Goal: Information Seeking & Learning: Check status

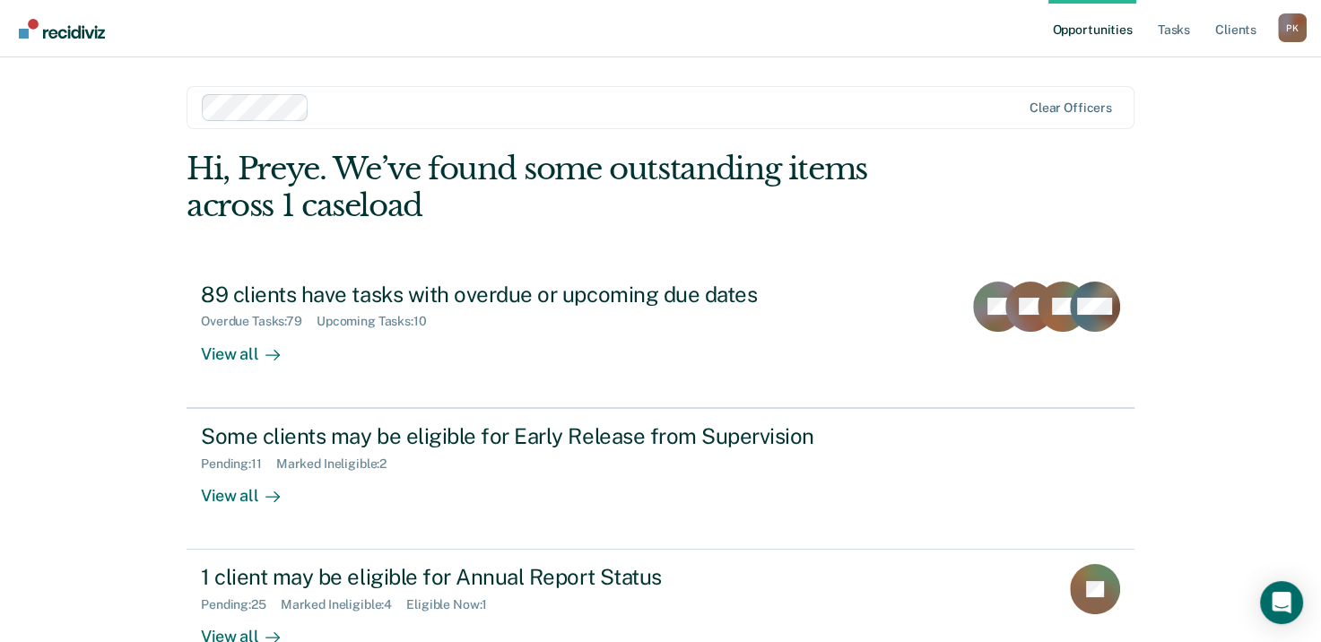
scroll to position [48, 0]
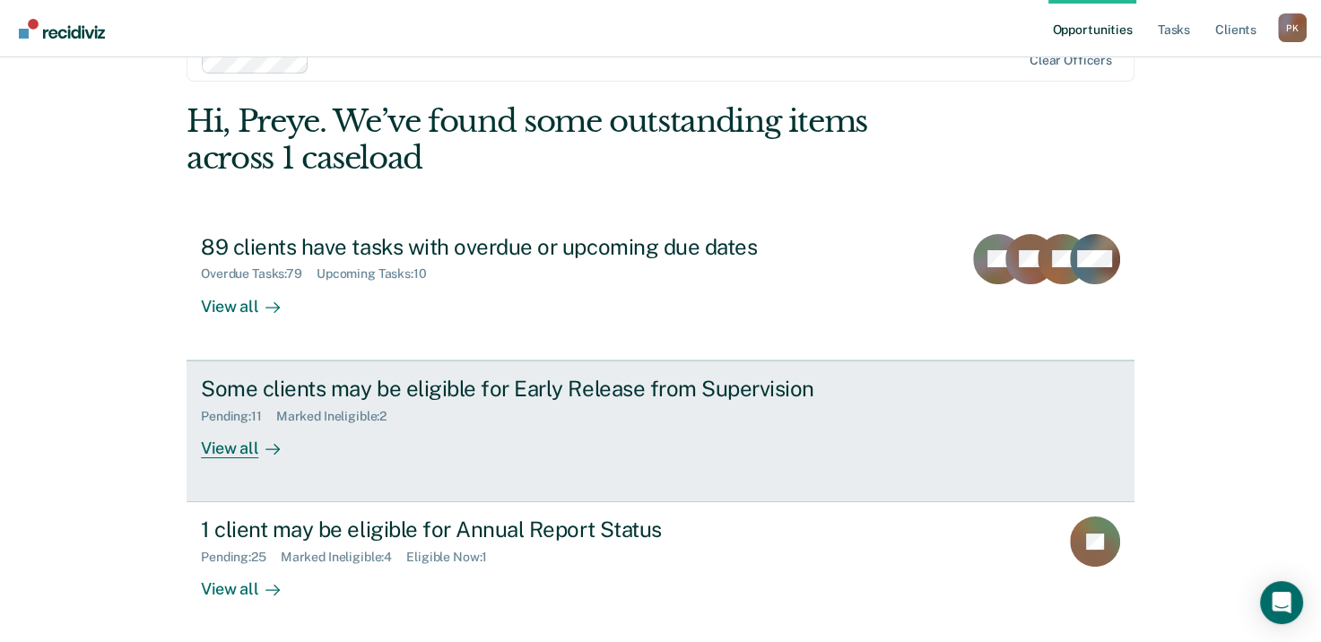
click at [245, 447] on div "View all" at bounding box center [251, 440] width 100 height 35
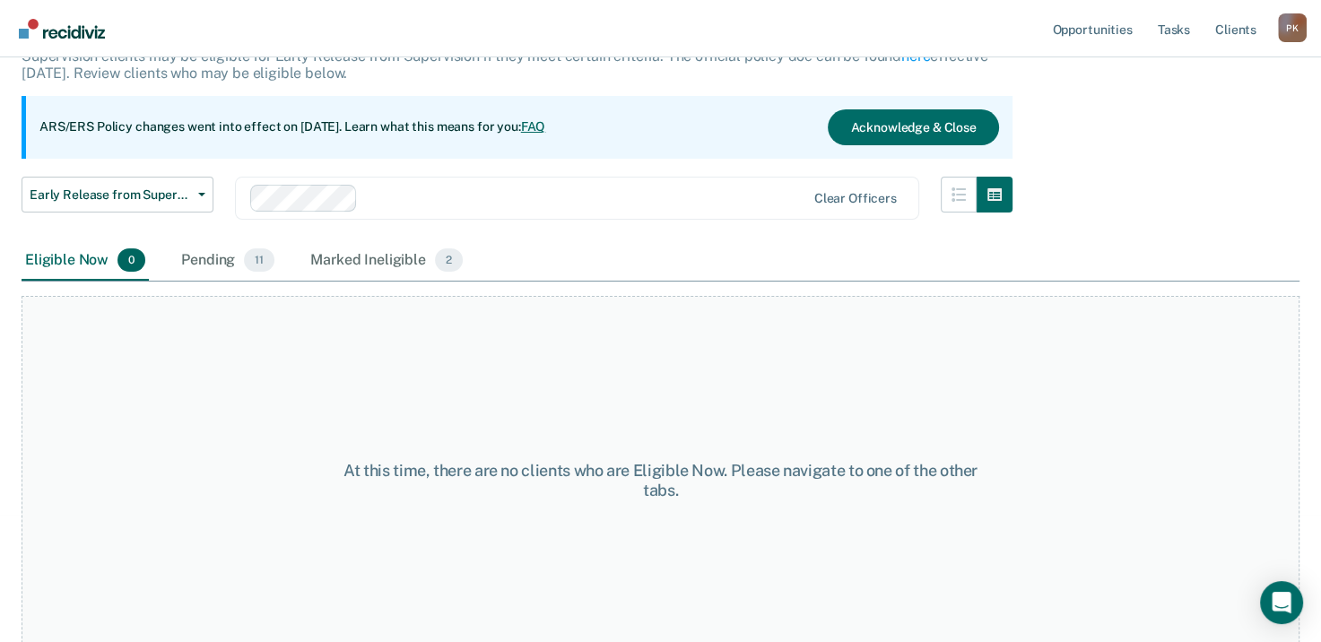
scroll to position [149, 0]
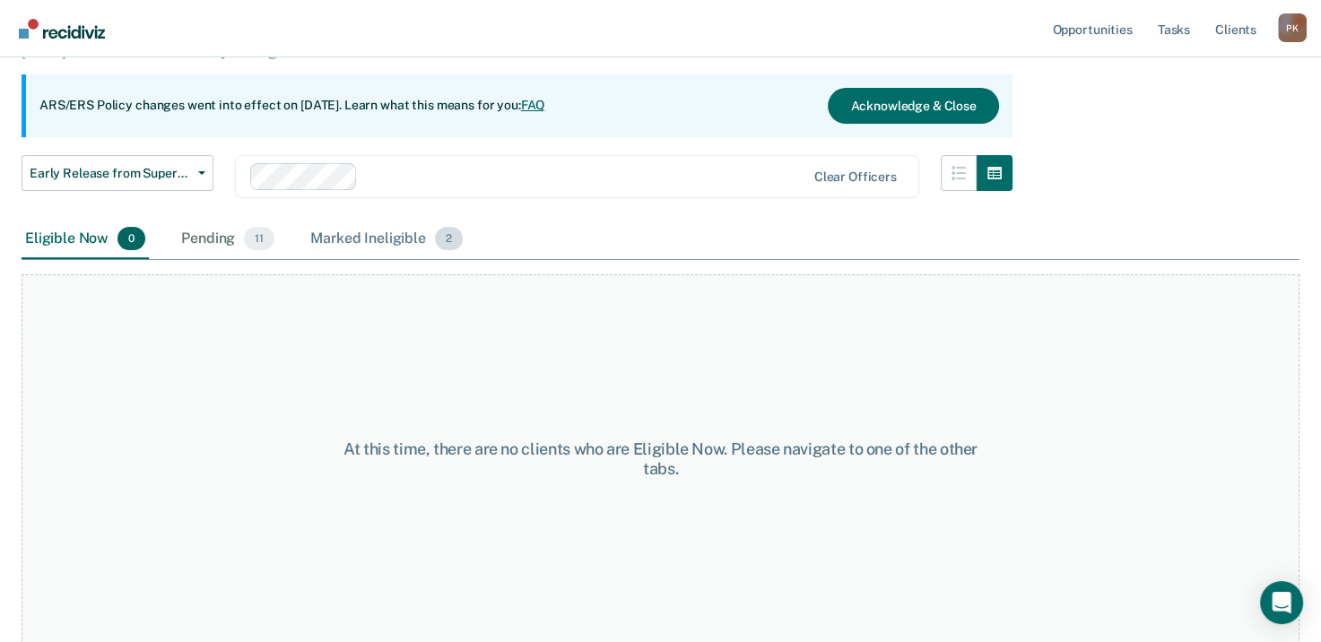
click at [381, 240] on div "Marked Ineligible 2" at bounding box center [387, 239] width 160 height 39
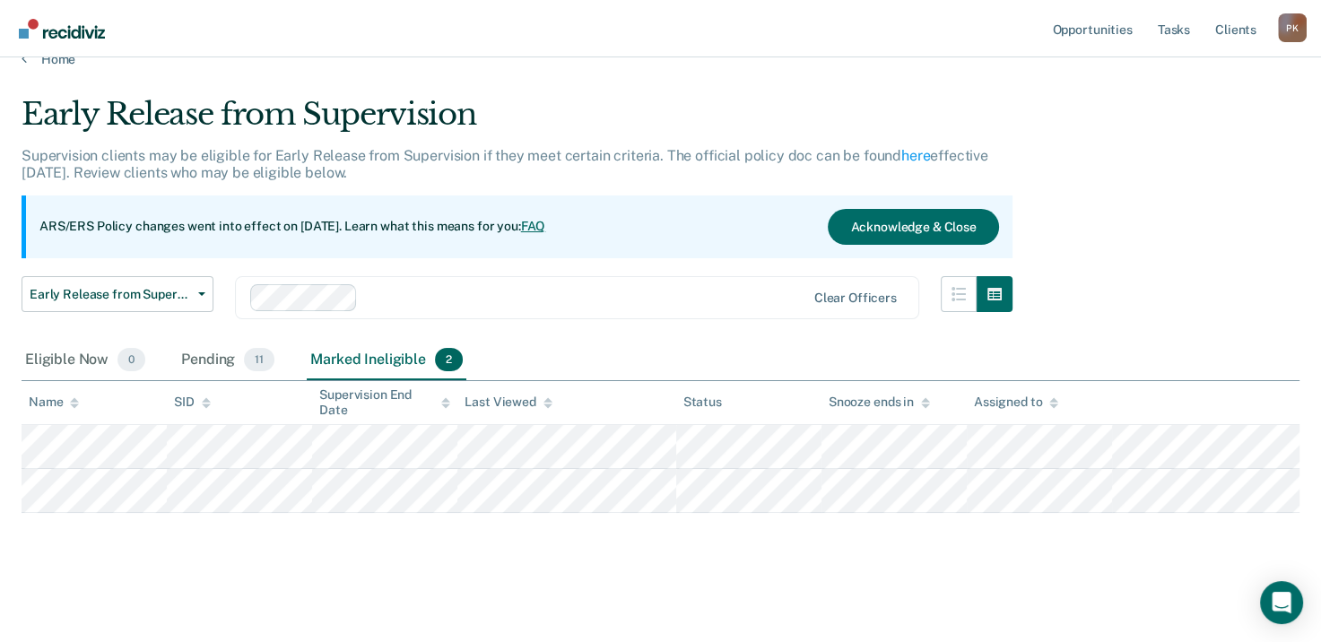
scroll to position [25, 0]
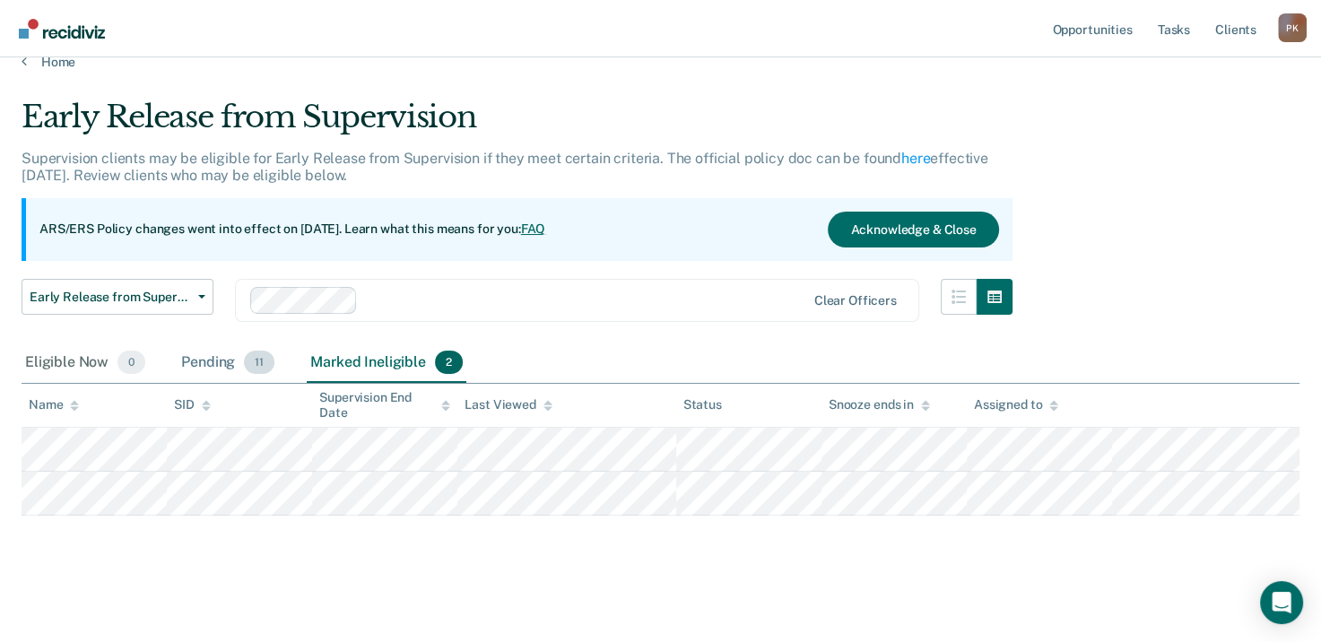
click at [227, 361] on div "Pending 11" at bounding box center [228, 362] width 100 height 39
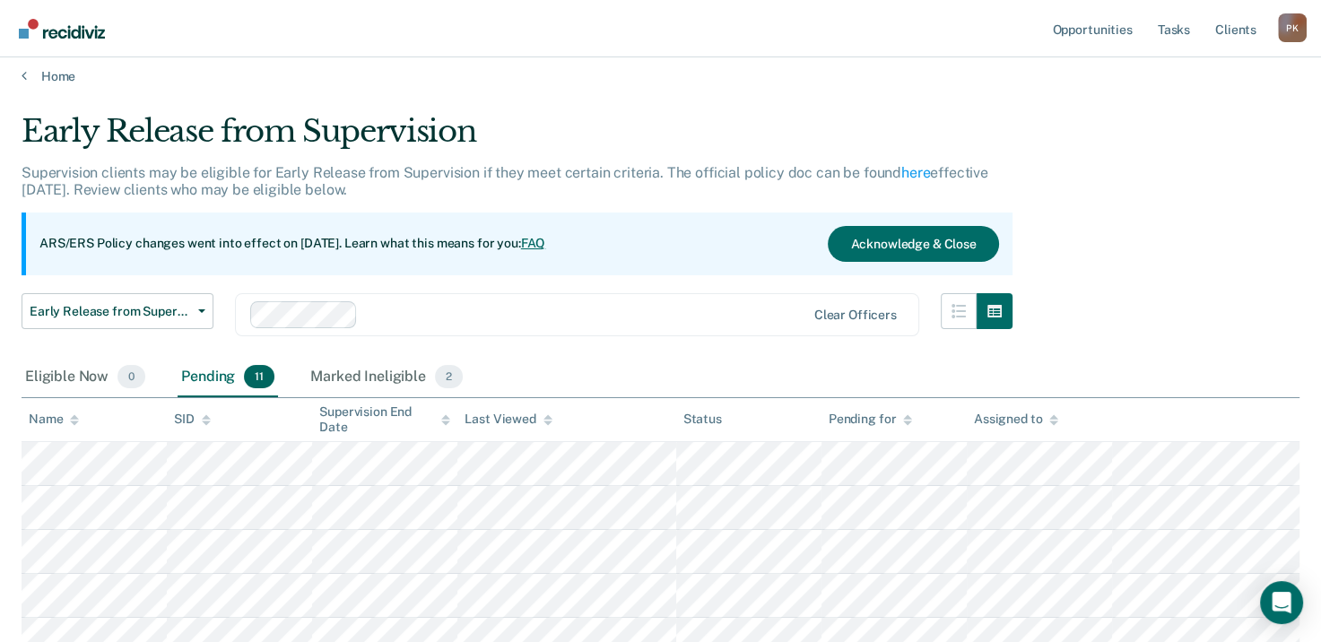
scroll to position [0, 0]
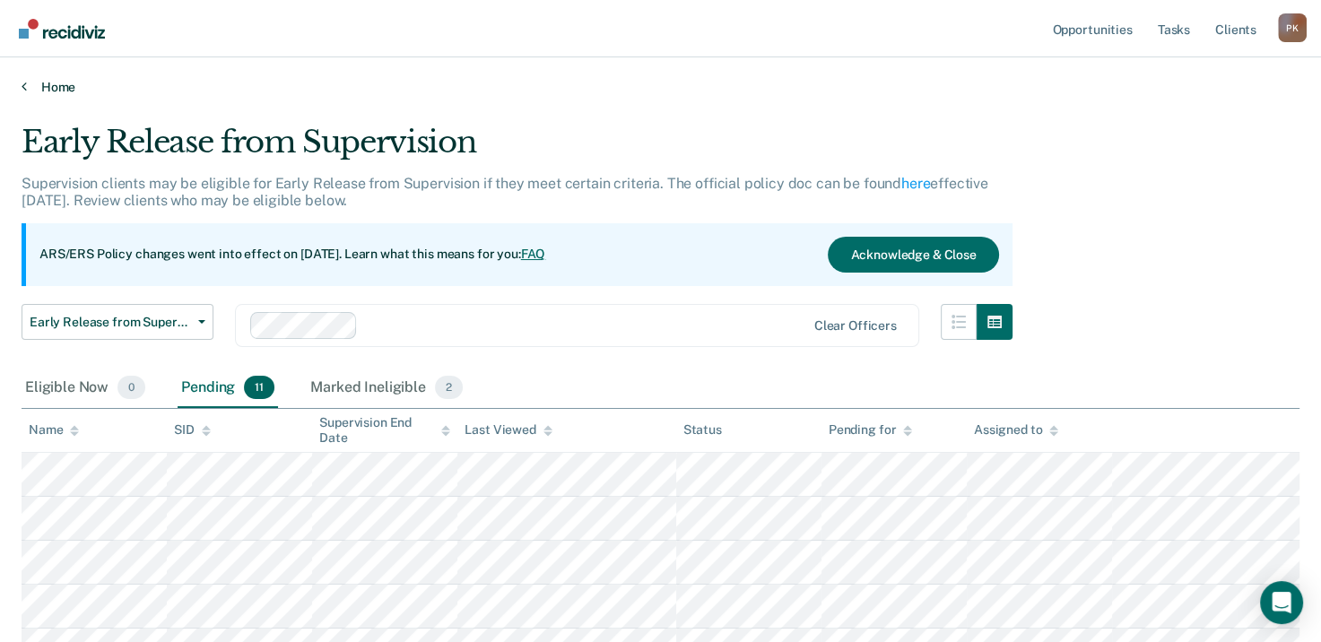
click at [29, 86] on link "Home" at bounding box center [661, 87] width 1278 height 16
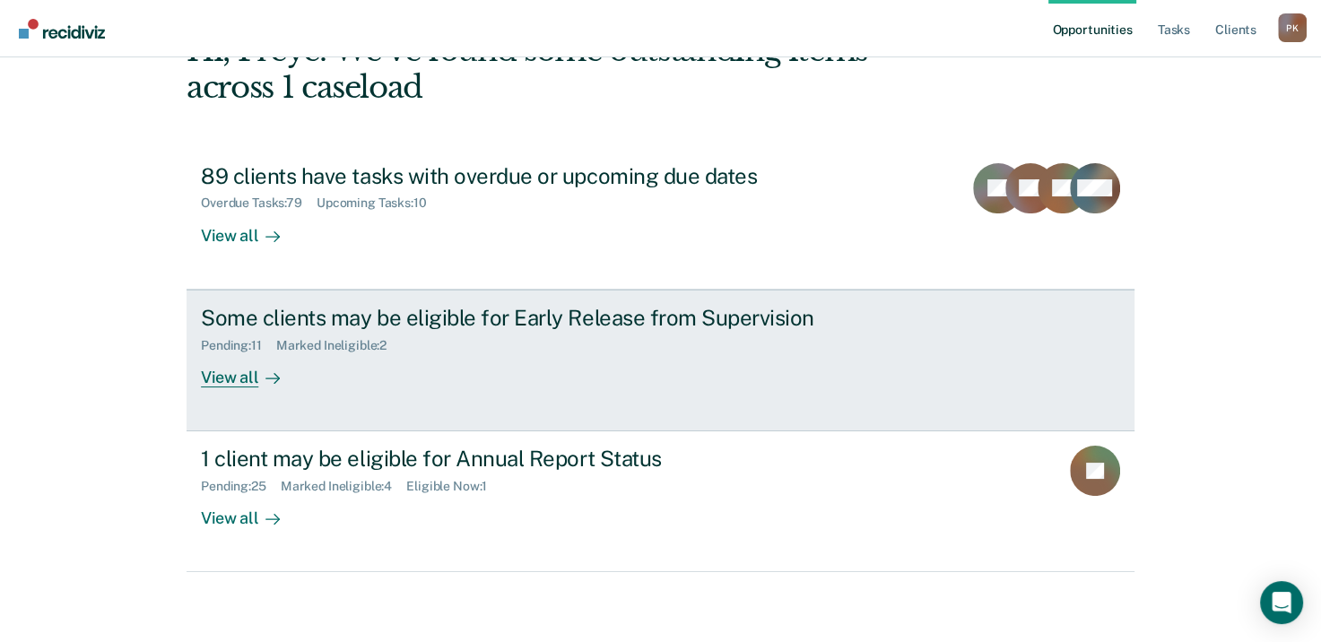
scroll to position [119, 0]
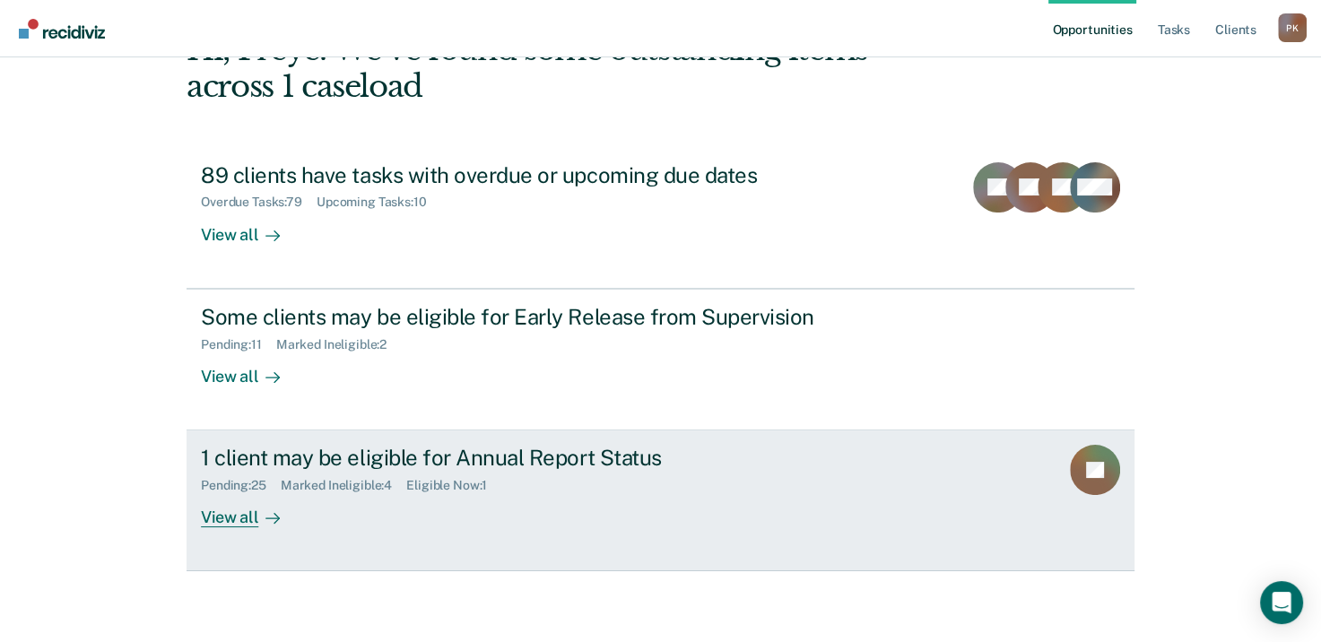
click at [248, 521] on div "View all" at bounding box center [251, 510] width 100 height 35
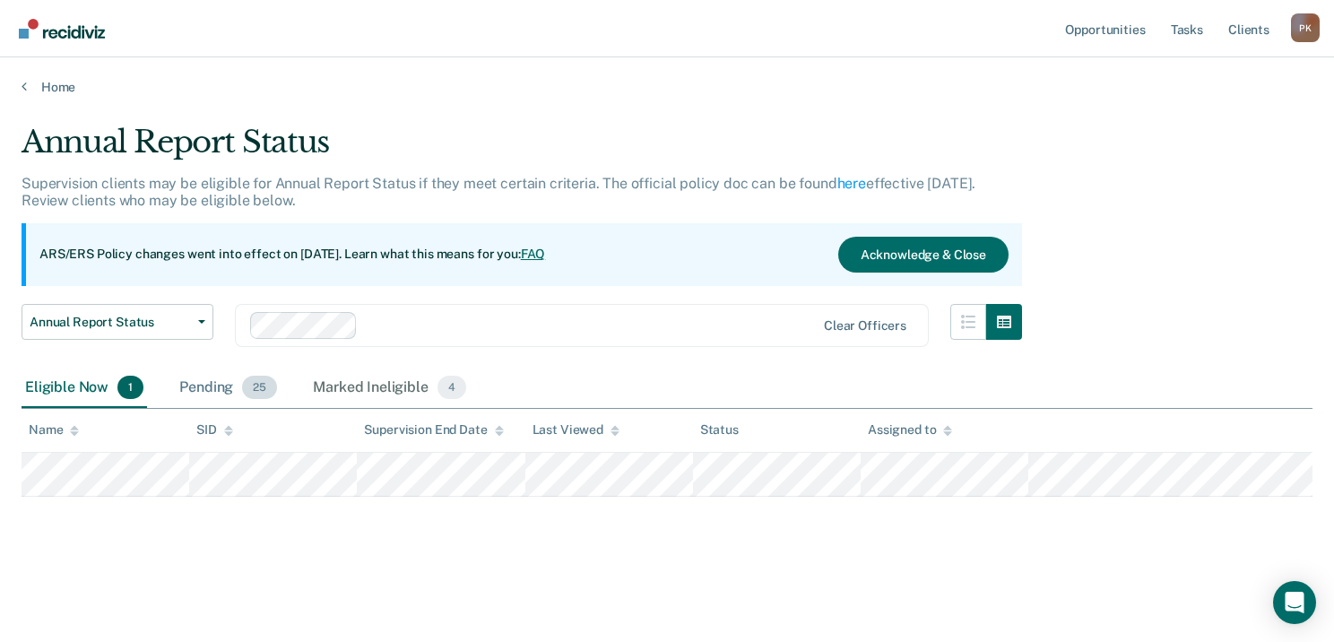
click at [224, 391] on div "Pending 25" at bounding box center [228, 388] width 105 height 39
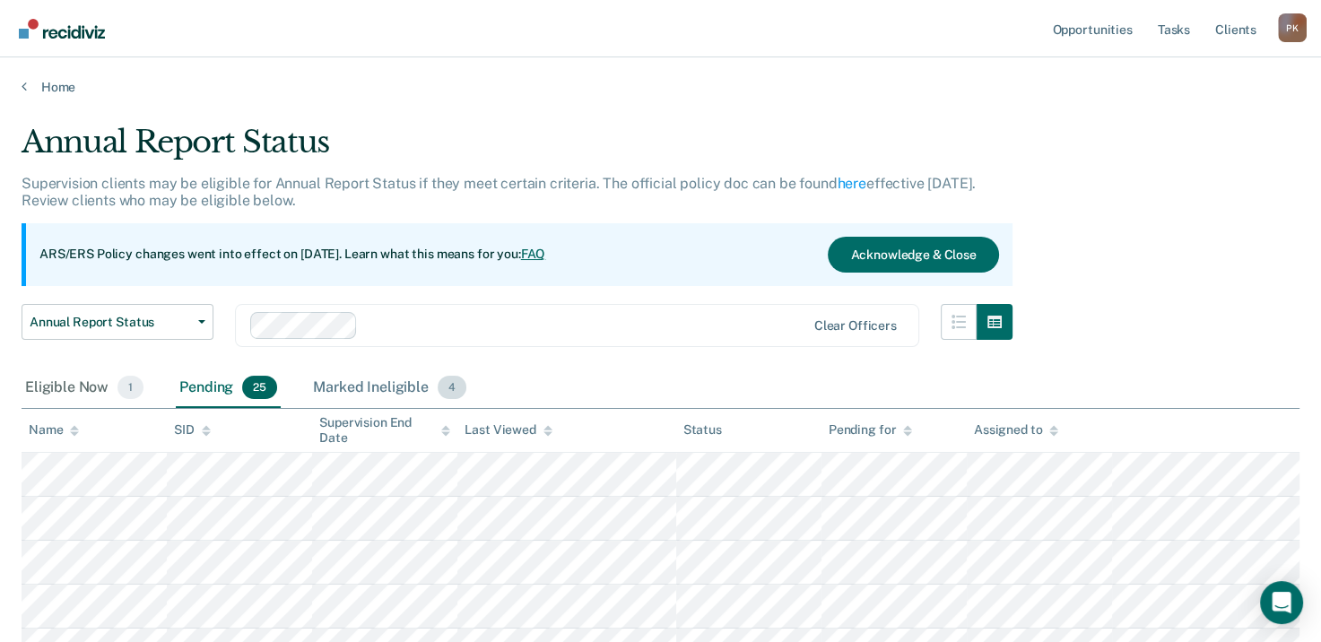
click at [397, 391] on div "Marked Ineligible 4" at bounding box center [389, 388] width 161 height 39
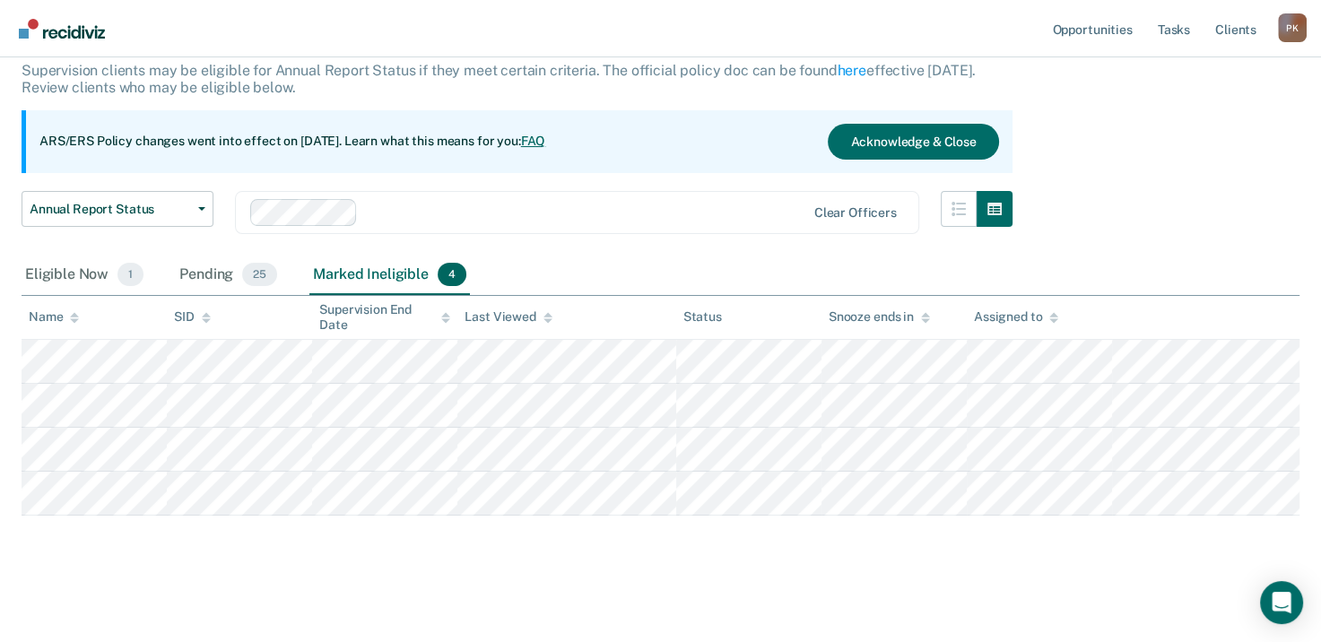
scroll to position [114, 0]
click at [86, 271] on div "Eligible Now 1" at bounding box center [85, 274] width 126 height 39
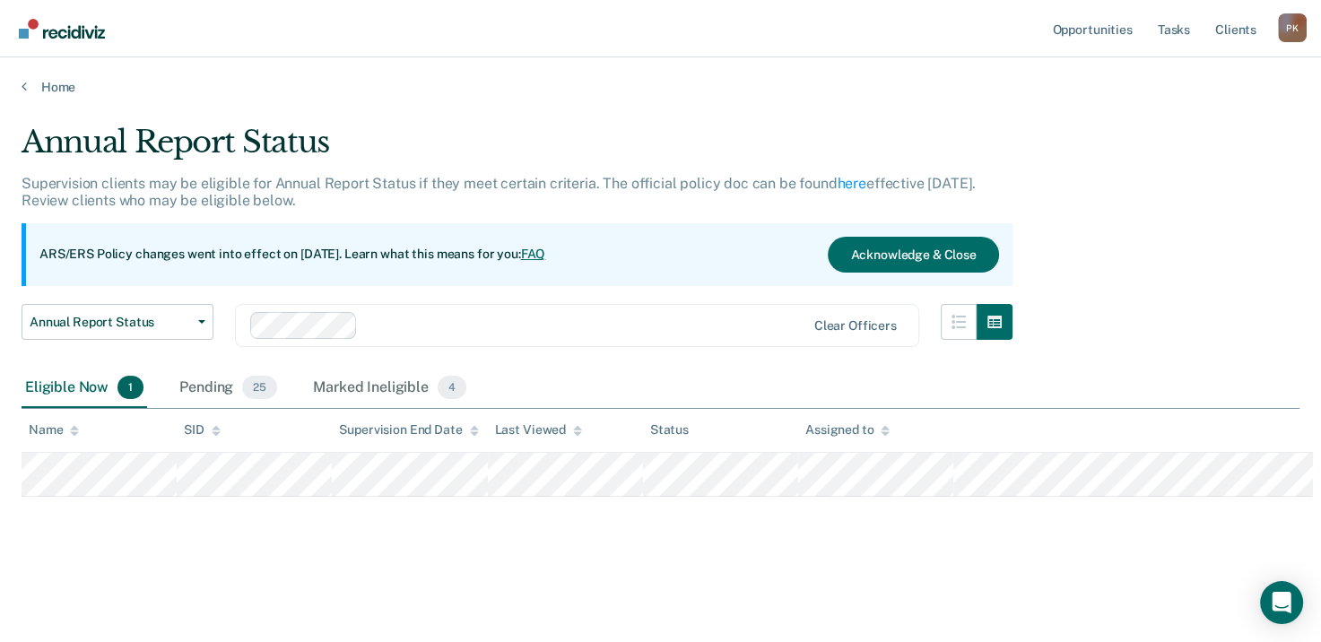
scroll to position [0, 0]
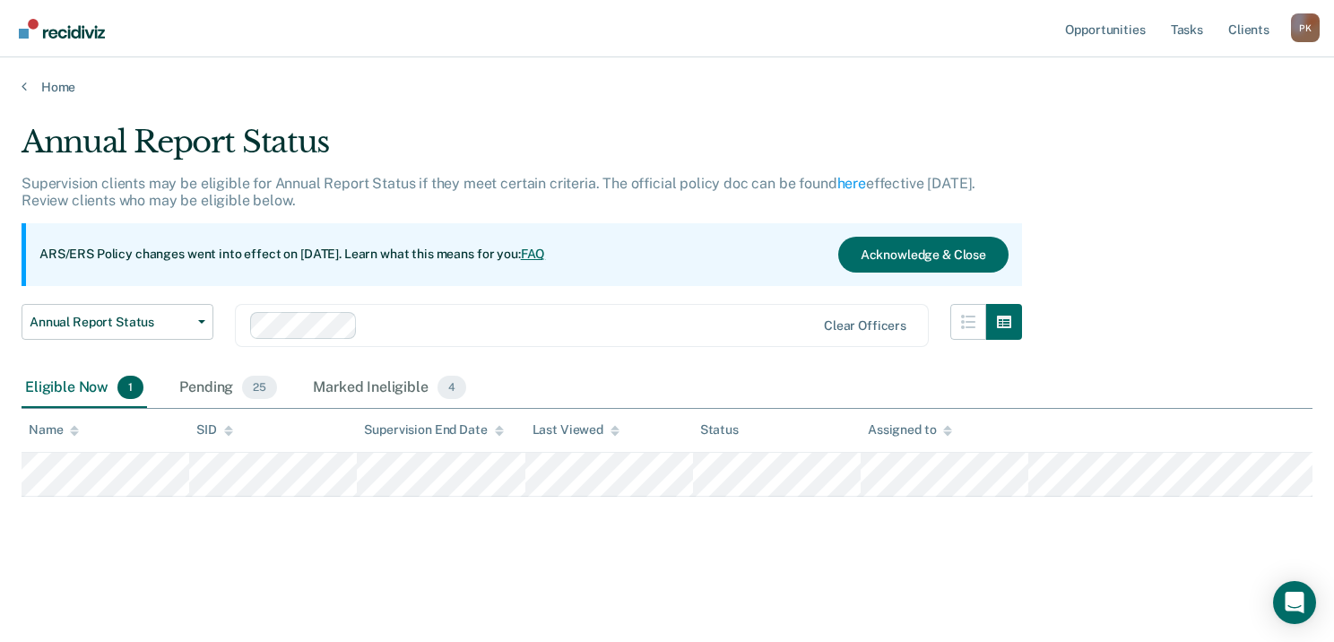
click at [15, 83] on div "Home" at bounding box center [667, 76] width 1334 height 38
click at [32, 86] on link "Home" at bounding box center [667, 87] width 1291 height 16
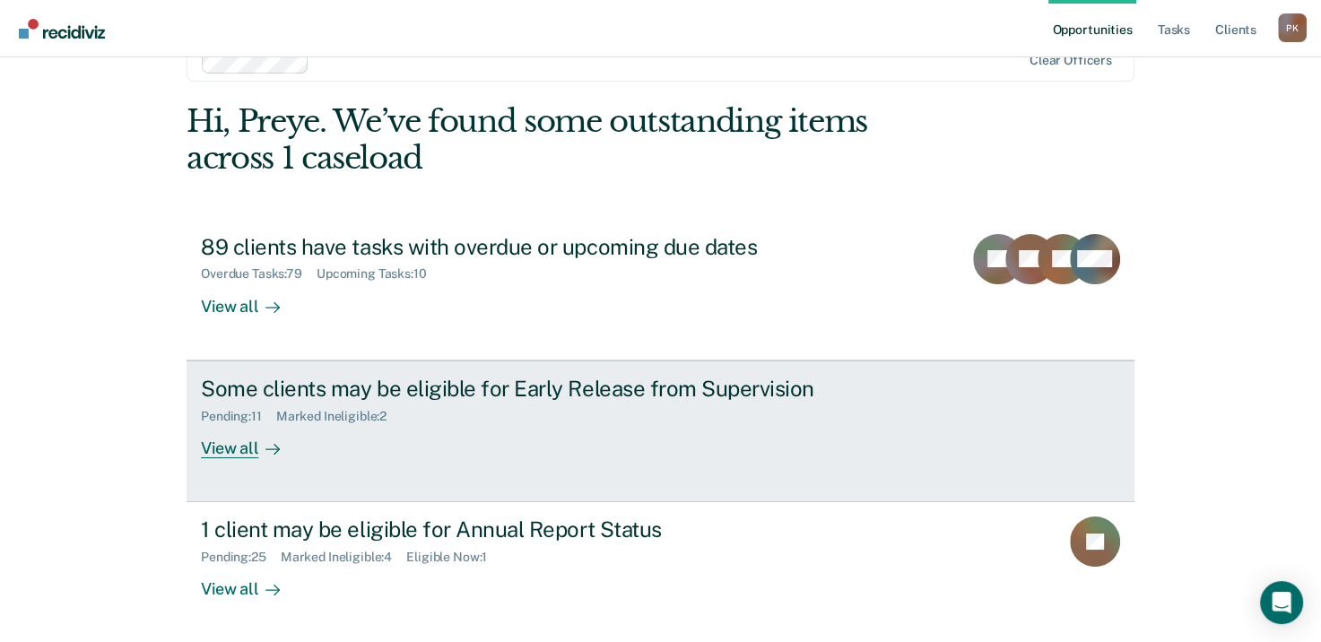
scroll to position [119, 0]
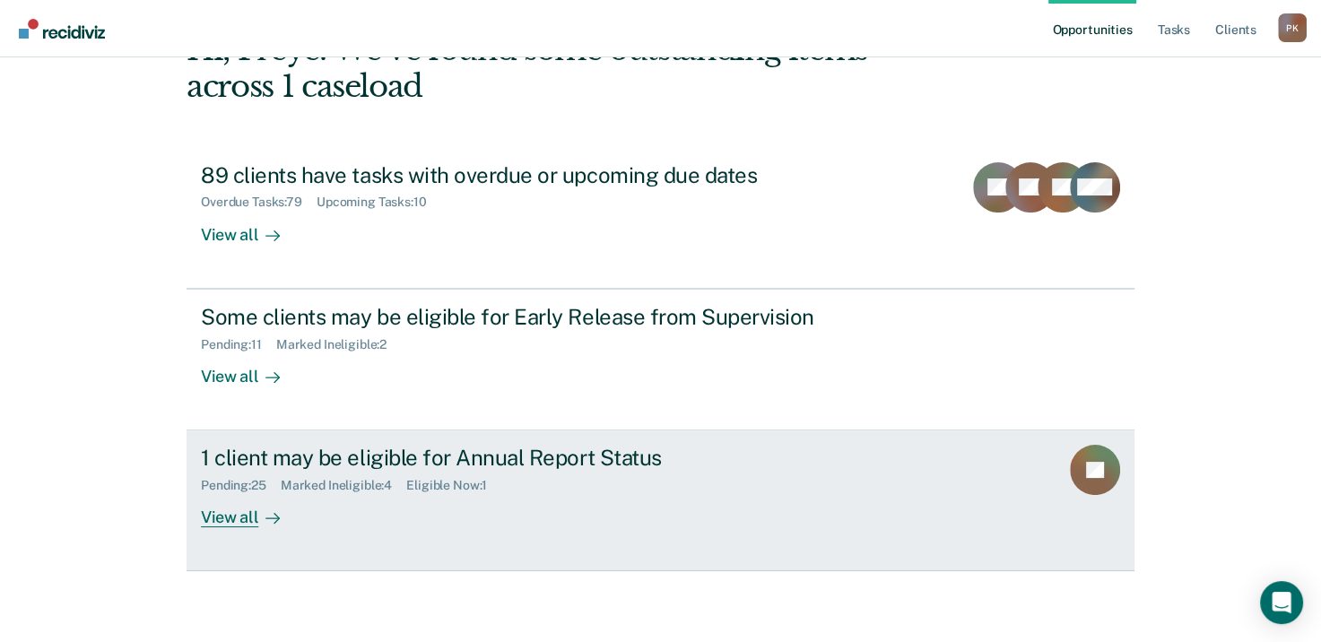
click at [265, 520] on icon at bounding box center [272, 518] width 14 height 14
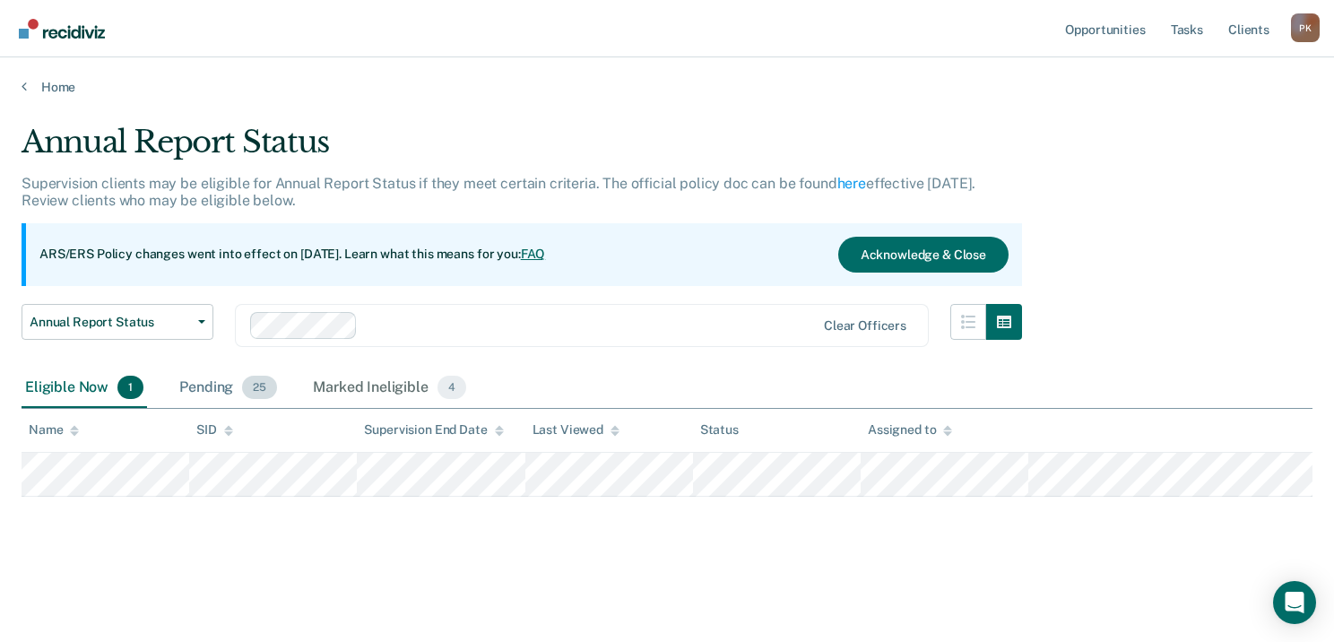
click at [222, 391] on div "Pending 25" at bounding box center [228, 388] width 105 height 39
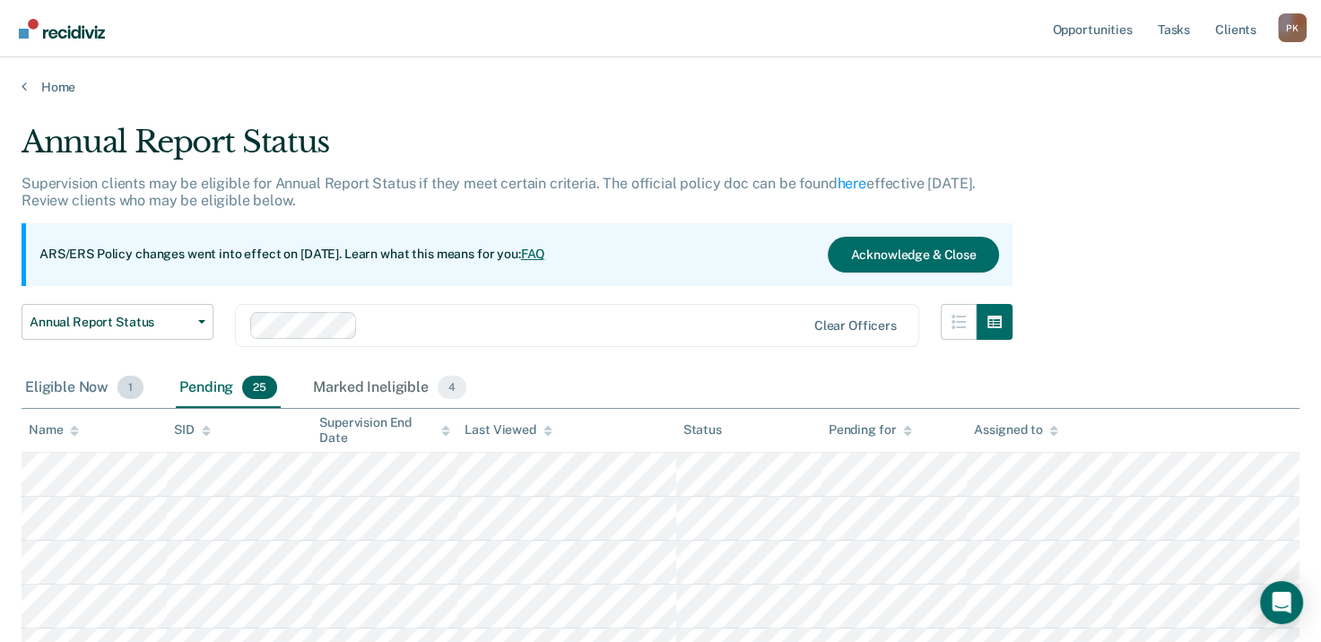
click at [81, 387] on div "Eligible Now 1" at bounding box center [85, 388] width 126 height 39
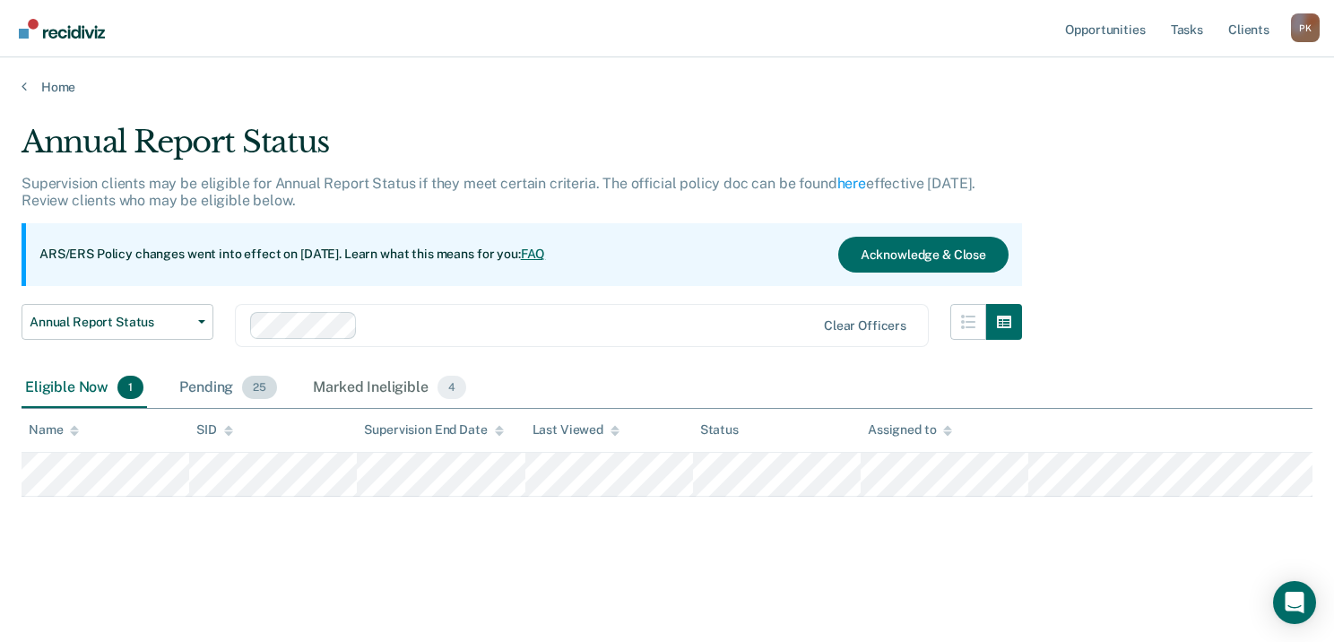
click at [249, 387] on span "25" at bounding box center [259, 387] width 35 height 23
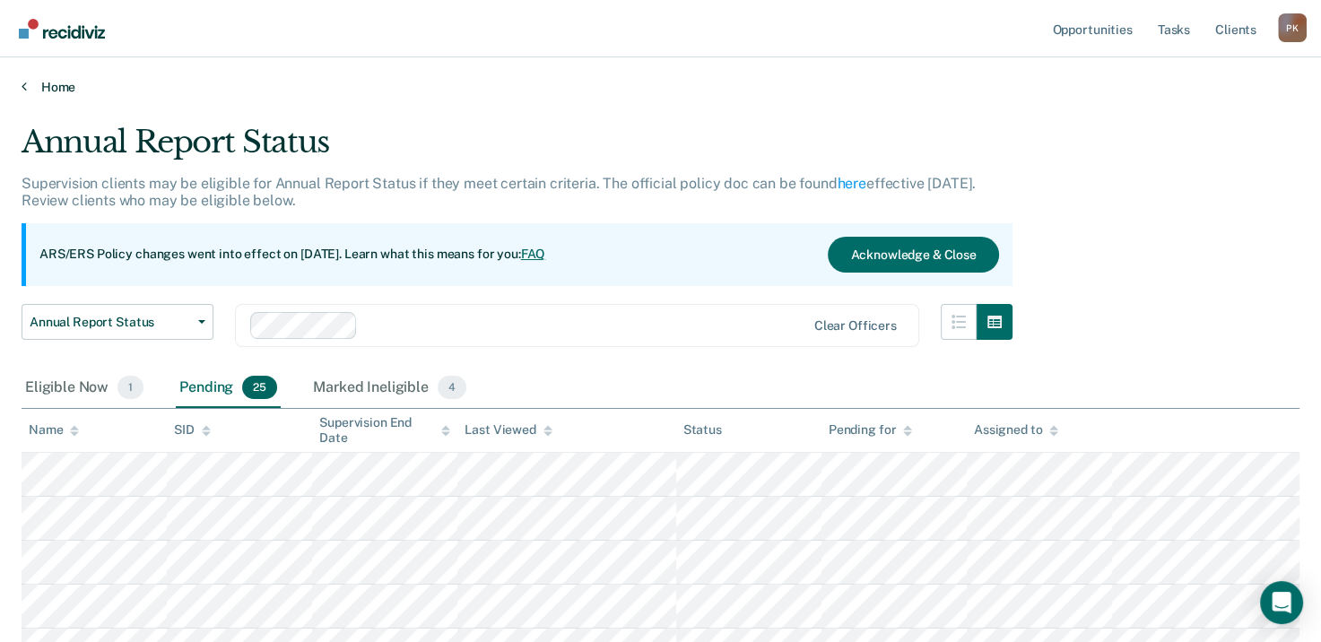
click at [22, 83] on icon at bounding box center [24, 86] width 5 height 14
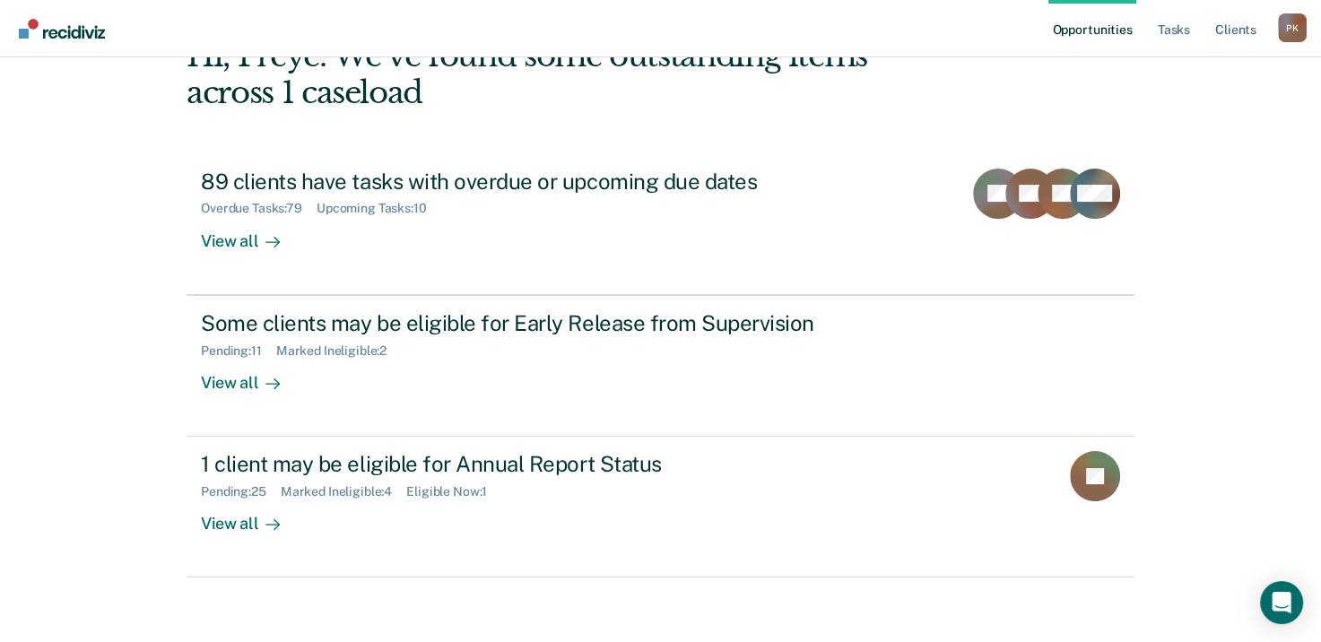
scroll to position [119, 0]
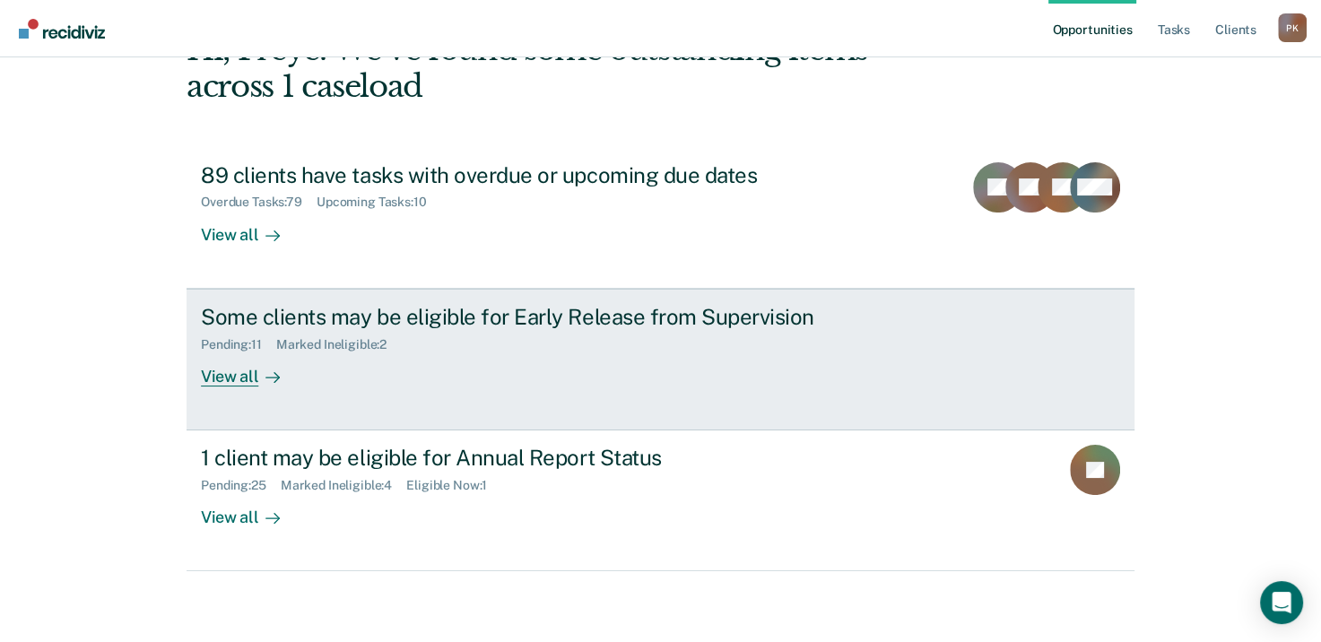
click at [308, 348] on div "Marked Ineligible : 2" at bounding box center [338, 344] width 125 height 15
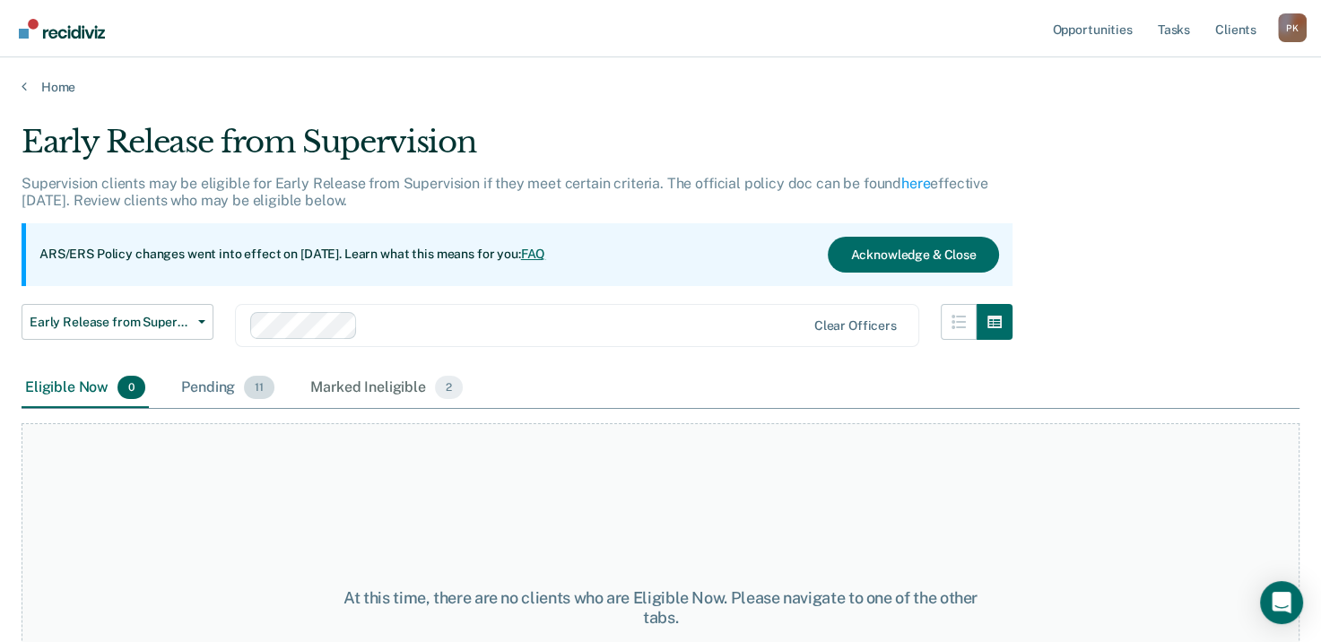
click at [244, 390] on span "11" at bounding box center [259, 387] width 30 height 23
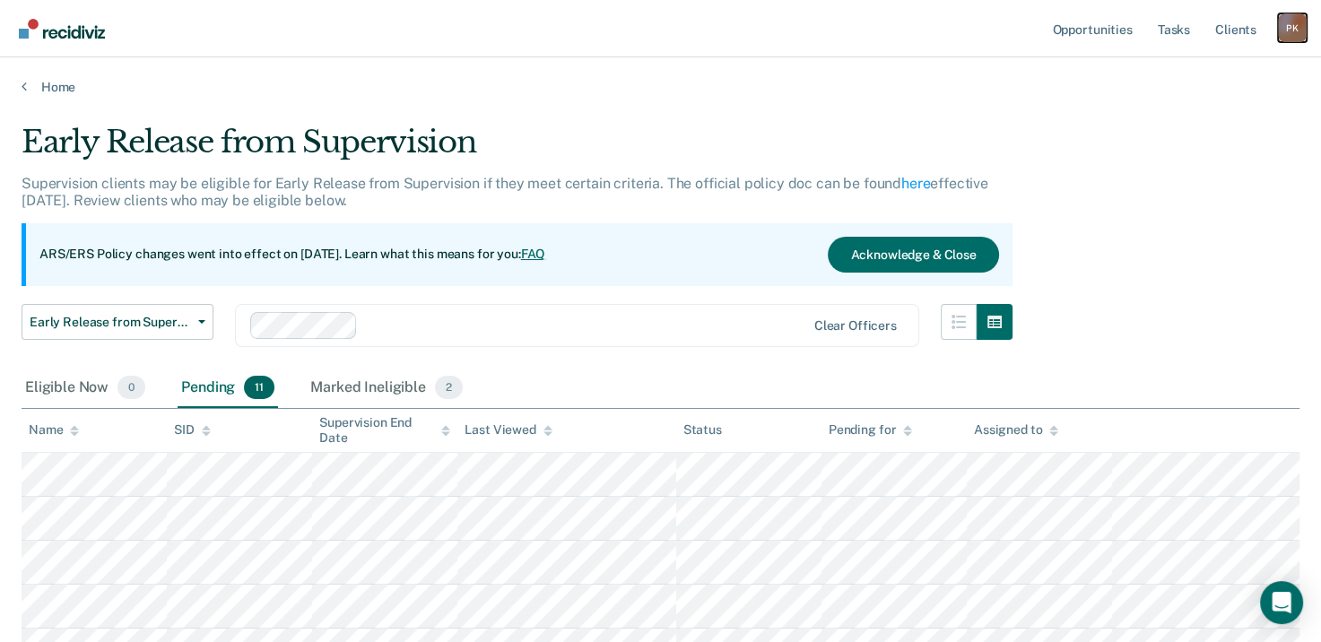
click at [1295, 24] on div "P K" at bounding box center [1292, 27] width 29 height 29
click at [1177, 30] on link "Tasks" at bounding box center [1173, 28] width 39 height 57
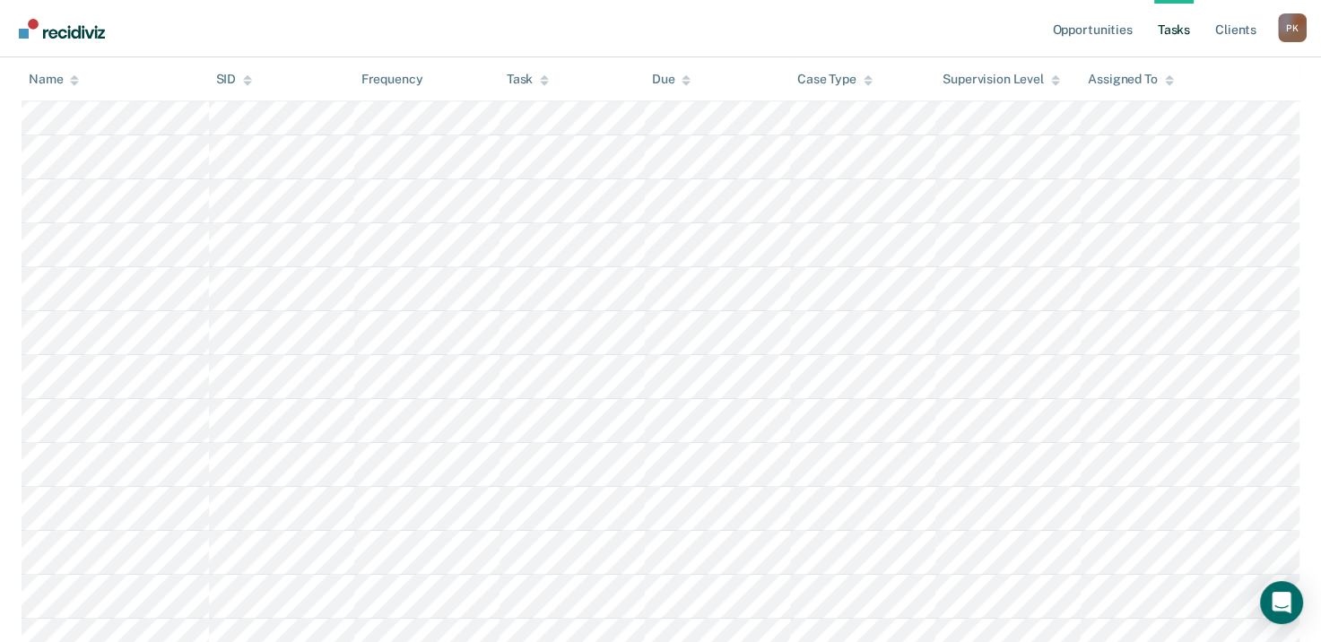
scroll to position [979, 0]
click at [1106, 30] on link "Opportunities" at bounding box center [1091, 28] width 87 height 57
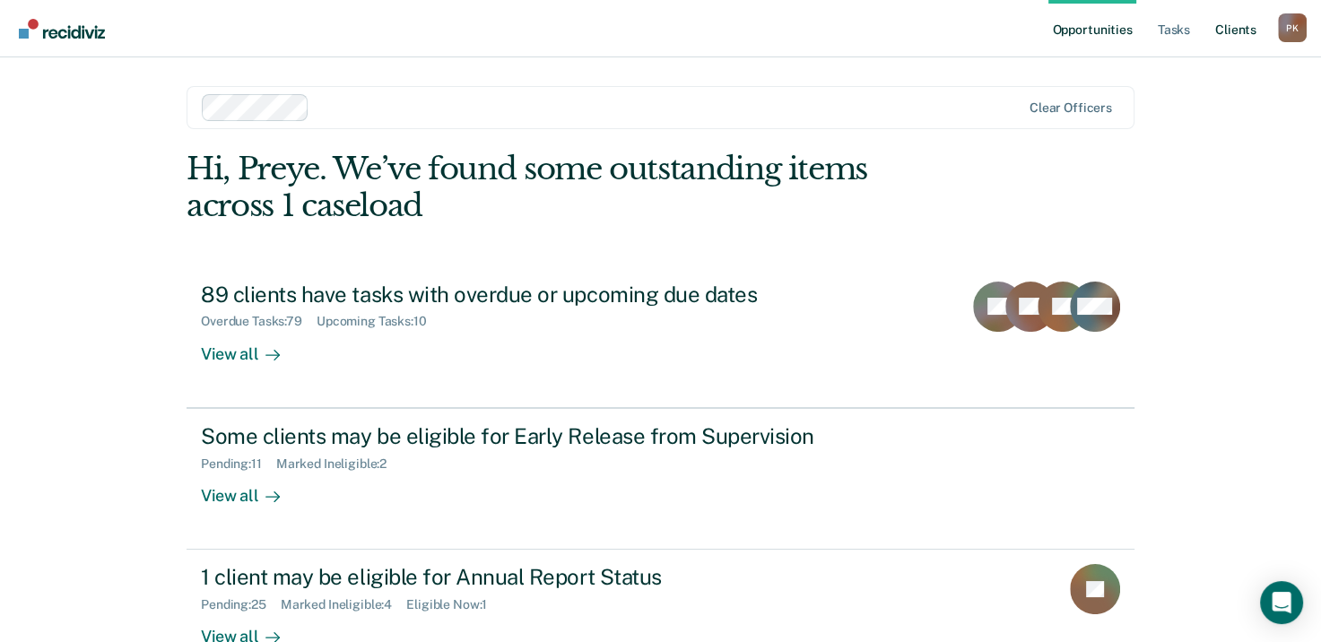
click at [1242, 30] on link "Client s" at bounding box center [1236, 28] width 48 height 57
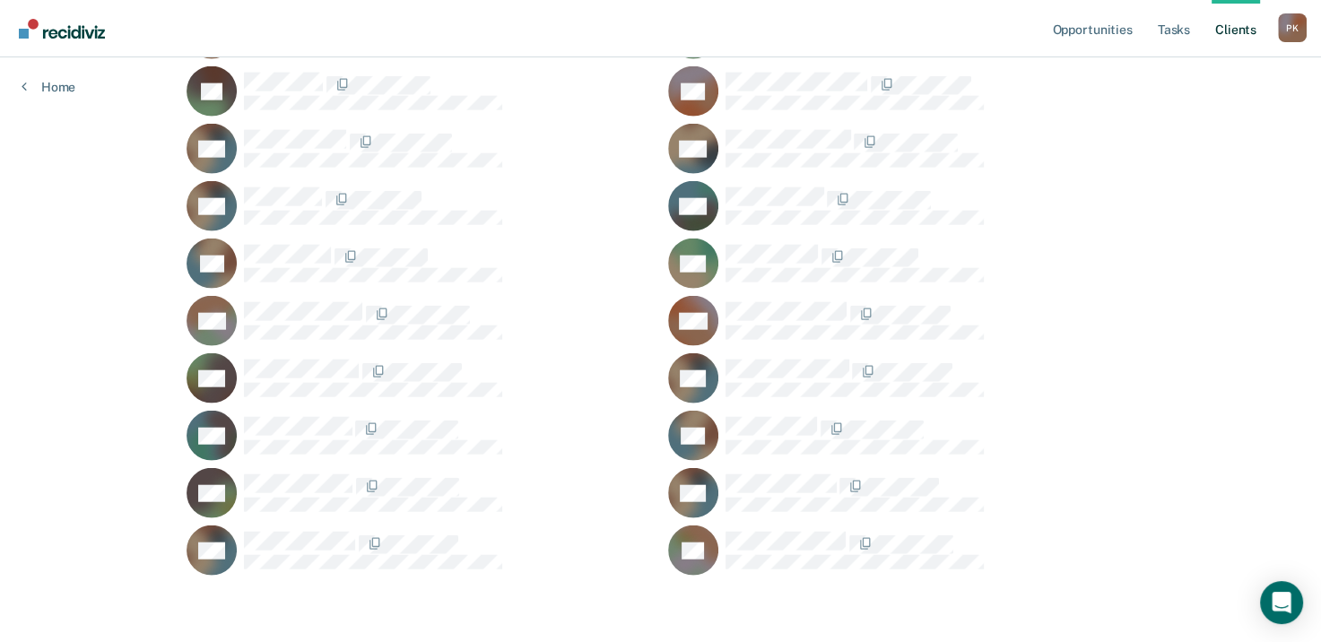
scroll to position [4109, 0]
